Goal: Find specific page/section: Find specific page/section

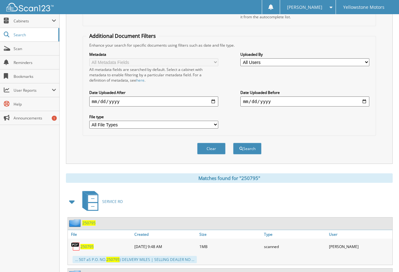
scroll to position [32, 0]
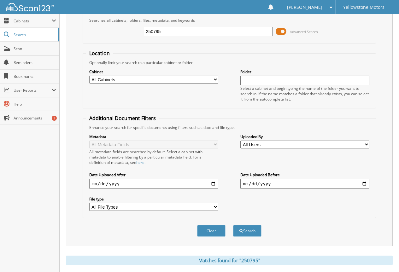
click at [187, 30] on input "250795" at bounding box center [208, 31] width 129 height 9
click at [233, 225] on button "Search" at bounding box center [247, 231] width 28 height 12
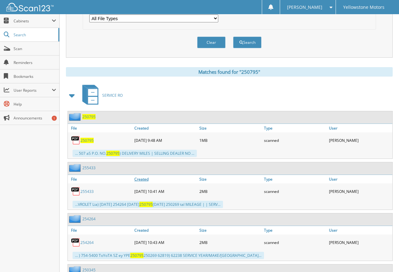
scroll to position [221, 0]
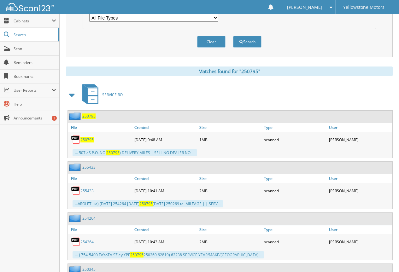
click at [84, 140] on span "250795" at bounding box center [86, 139] width 13 height 5
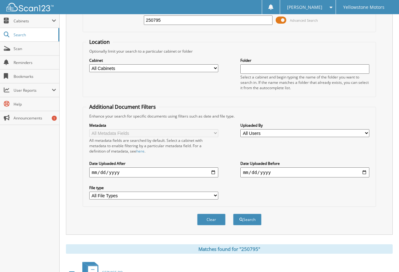
scroll to position [0, 0]
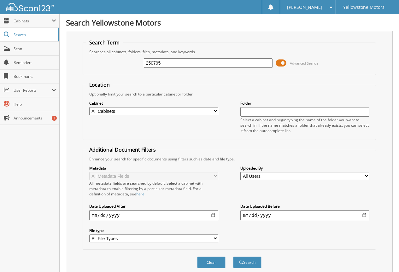
click at [166, 64] on input "250795" at bounding box center [208, 62] width 129 height 9
paste input "5433"
type input "255433"
click at [233, 257] on button "Search" at bounding box center [247, 263] width 28 height 12
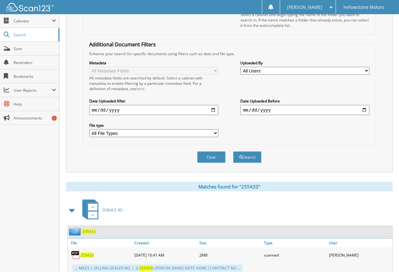
scroll to position [126, 0]
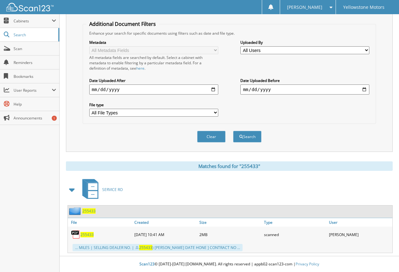
click at [91, 234] on span "255433" at bounding box center [86, 234] width 13 height 5
